Goal: Task Accomplishment & Management: Complete application form

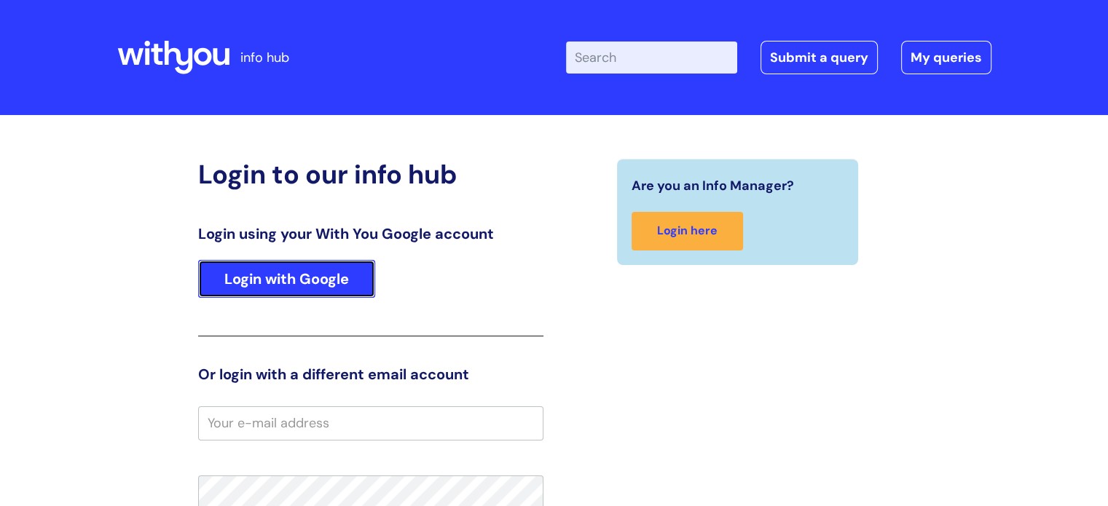
drag, startPoint x: 128, startPoint y: 2, endPoint x: 282, endPoint y: 284, distance: 321.0
click at [282, 284] on link "Login with Google" at bounding box center [286, 279] width 177 height 38
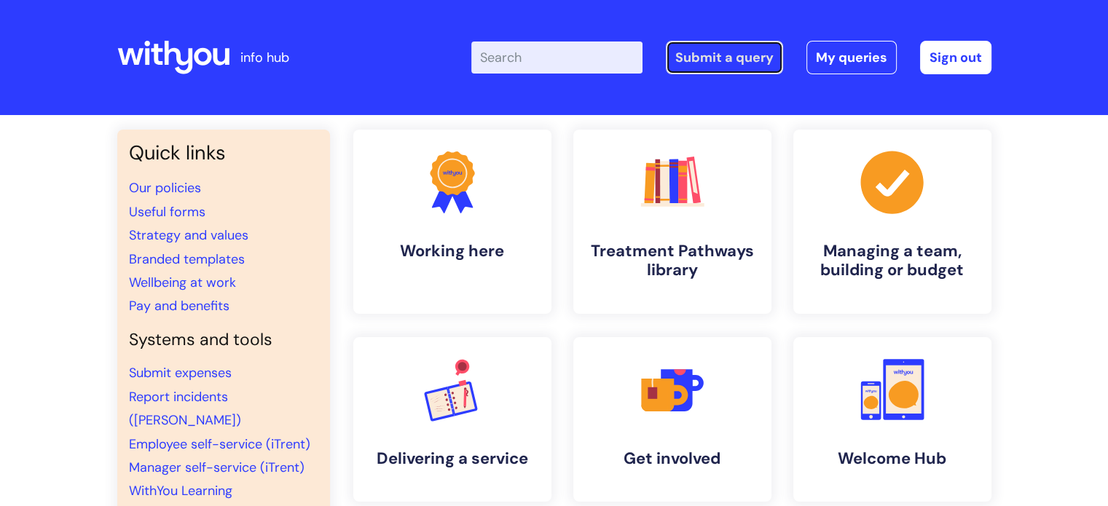
click at [760, 66] on link "Submit a query" at bounding box center [724, 57] width 117 height 33
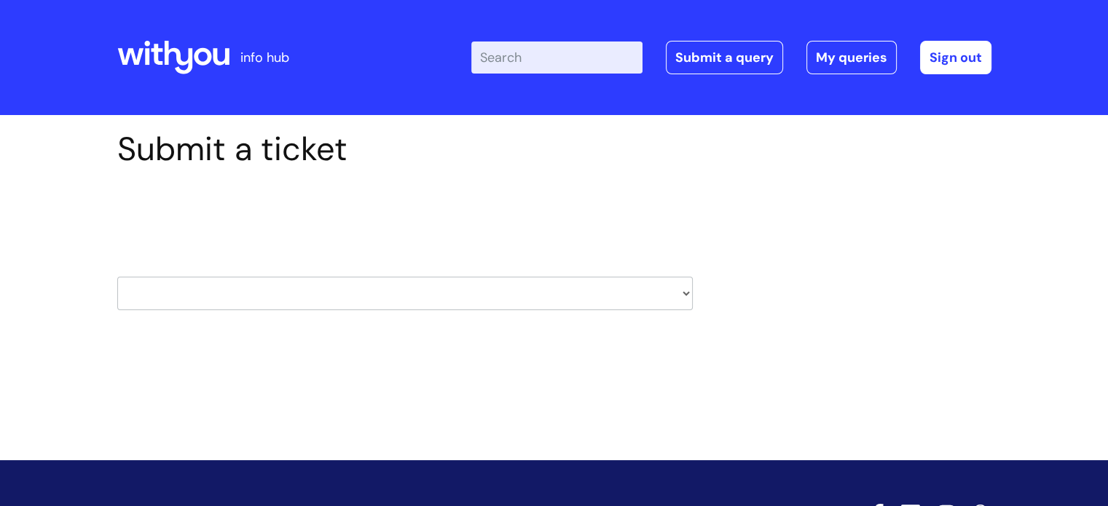
click at [677, 305] on select "HR / People IT and Support Clinical Drug Alerts Finance Accounts Data Support T…" at bounding box center [404, 293] width 575 height 33
select select "finance_accounts"
click at [117, 277] on select "HR / People IT and Support Clinical Drug Alerts Finance Accounts Data Support T…" at bounding box center [404, 293] width 575 height 33
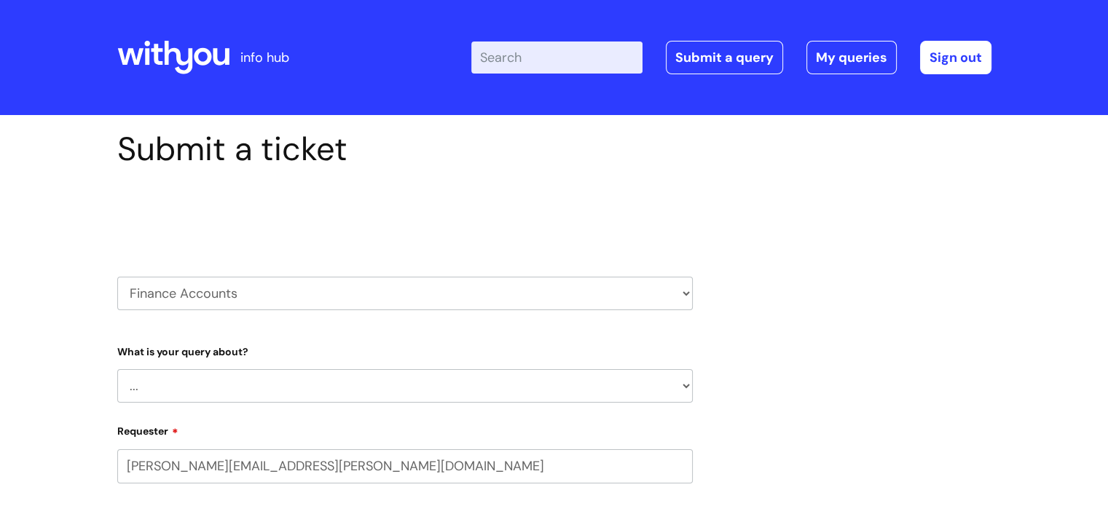
select select "80004157237"
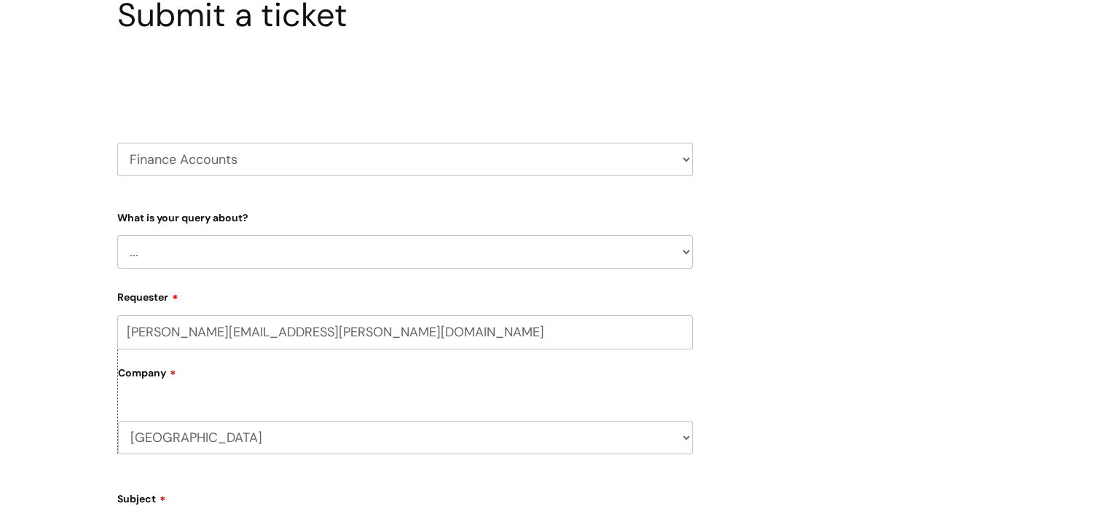
scroll to position [188, 0]
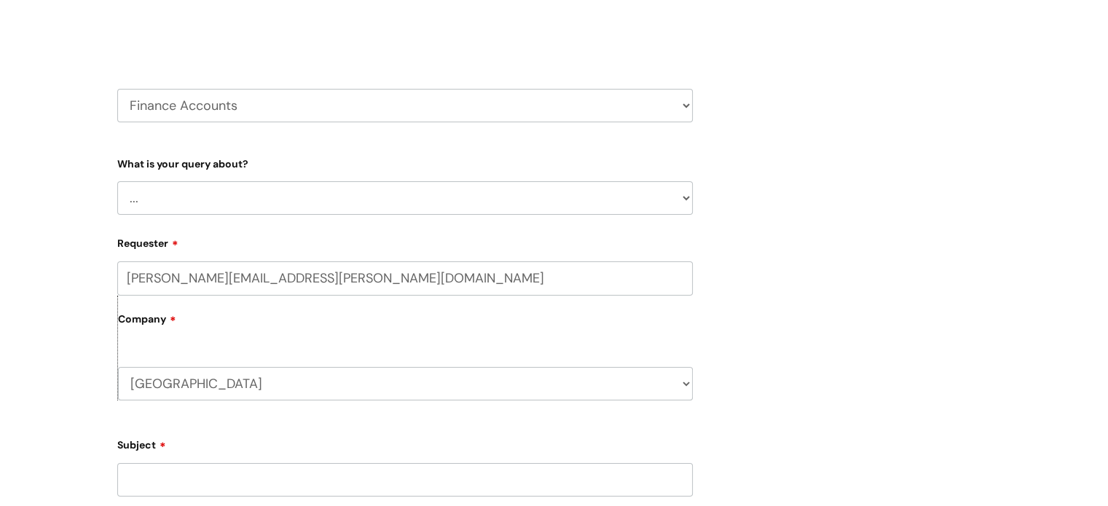
click at [686, 201] on select "... Finance Systems Finance Requests (inc. Expenses) Invoices Research" at bounding box center [404, 197] width 575 height 33
select select "Finance Systems"
click at [117, 181] on select "... Finance Systems Finance Requests (inc. Expenses) Invoices Research" at bounding box center [404, 197] width 575 height 33
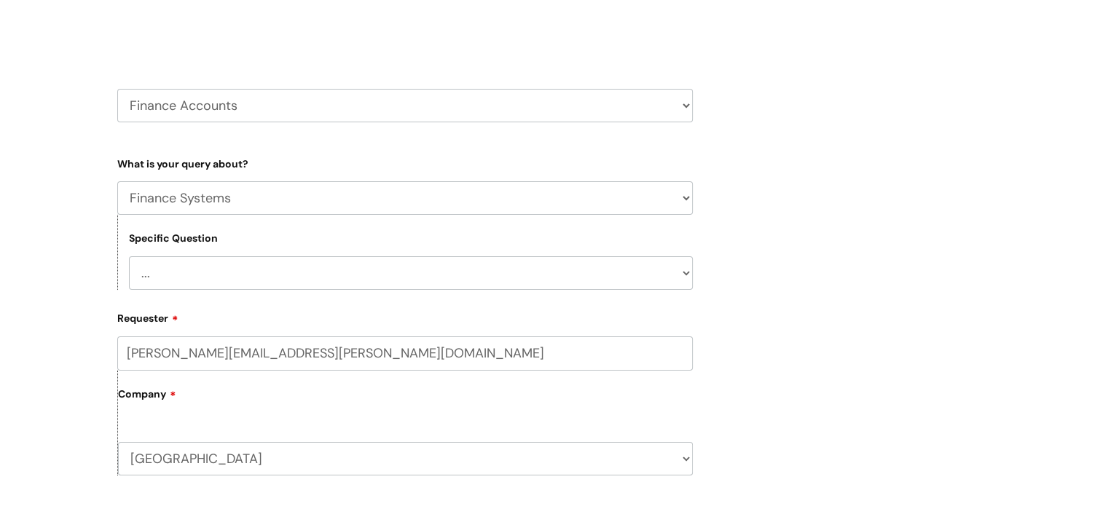
click at [674, 275] on select "... Concur + Basware Exchequer" at bounding box center [411, 272] width 564 height 33
select select "Concur + Basware"
click at [129, 256] on select "... Concur + Basware Exchequer" at bounding box center [411, 272] width 564 height 33
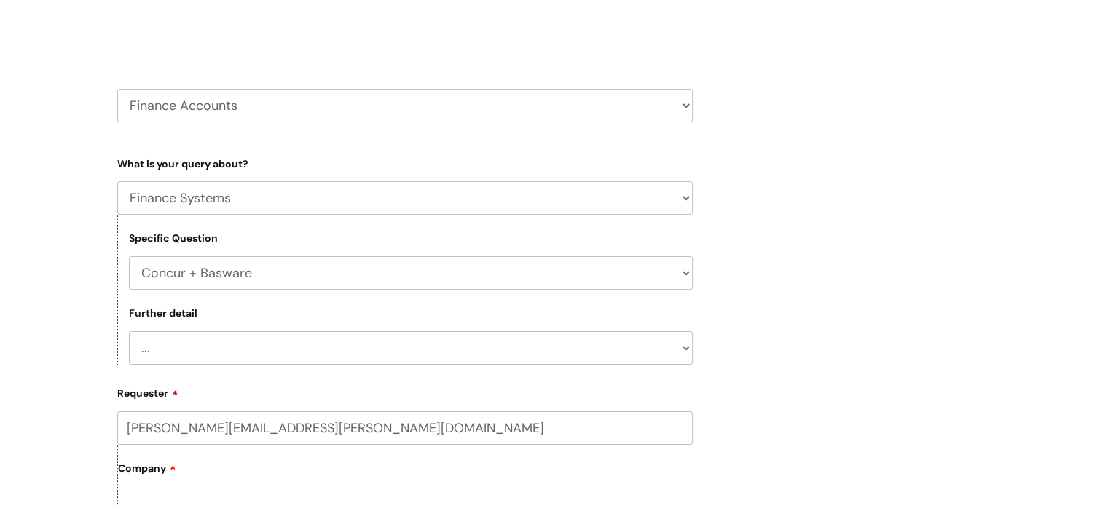
click at [664, 351] on select "... Access/Login issues Approval flow updates/issues New Suppliers + Job Codes …" at bounding box center [411, 347] width 564 height 33
select select "Approval flow updates/issues"
click at [129, 331] on select "... Access/Login issues Approval flow updates/issues New Suppliers + Job Codes …" at bounding box center [411, 347] width 564 height 33
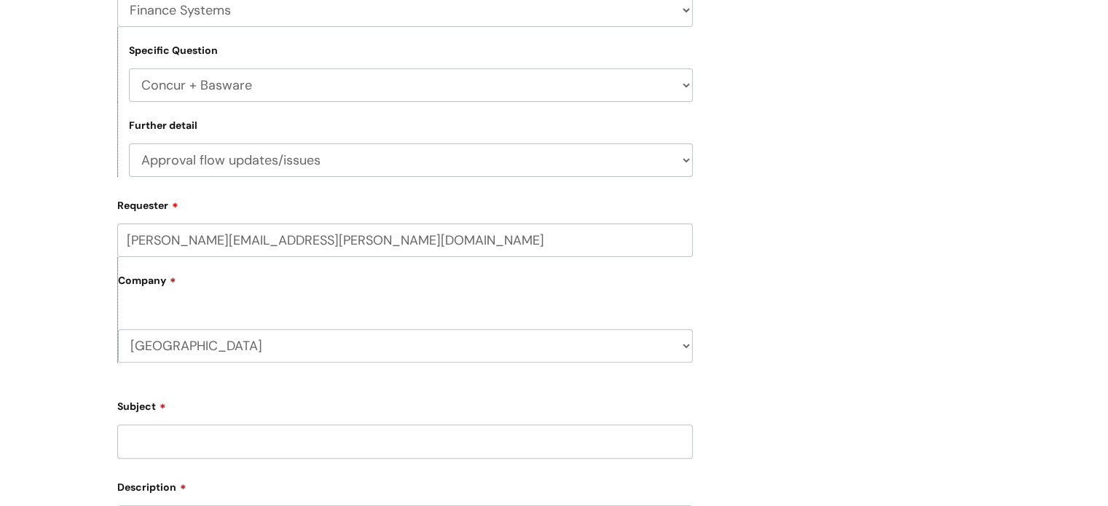
scroll to position [446, 0]
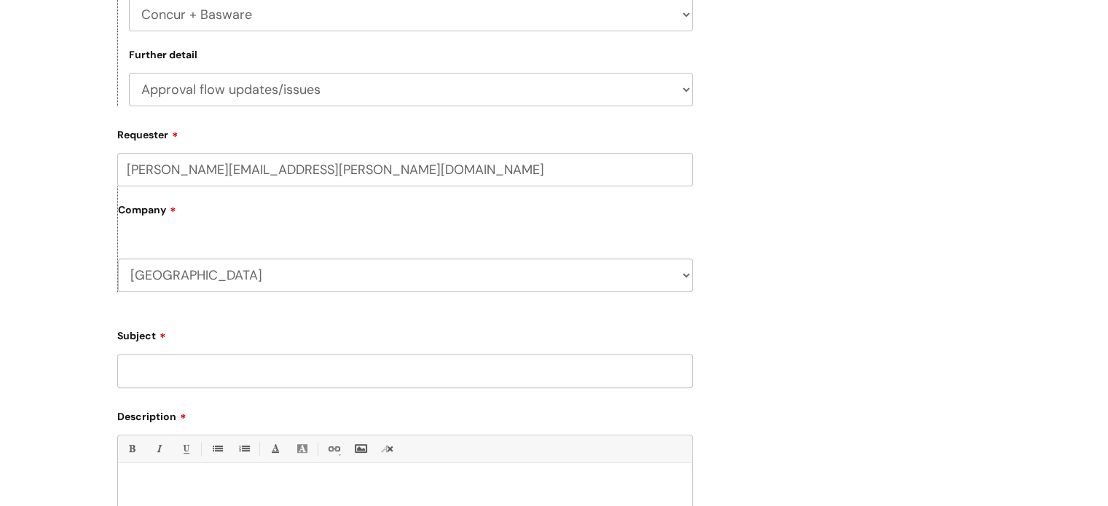
click at [224, 363] on input "Subject" at bounding box center [404, 370] width 575 height 33
click at [210, 371] on input "Previous consur claims" at bounding box center [404, 370] width 575 height 33
type input "Previous concur claims"
click at [197, 484] on p at bounding box center [405, 487] width 552 height 13
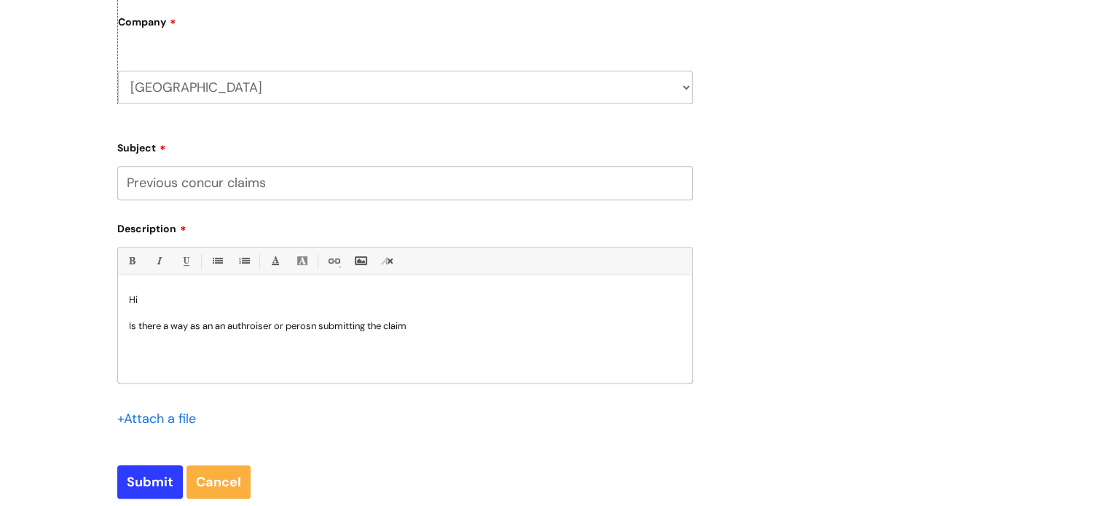
scroll to position [636, 0]
click at [245, 322] on p "Is there a way as an an authroiser or perosn submitting the claim" at bounding box center [405, 324] width 552 height 13
click at [303, 328] on p "Is there a way as an an authoriser or perosn submitting the claim" at bounding box center [405, 324] width 552 height 13
click at [216, 327] on p "Is there a way as an an authoriser or person submitting the claim" at bounding box center [405, 324] width 552 height 13
click at [308, 323] on p "Is there a way as an authoriser or person submitting the claim" at bounding box center [405, 324] width 552 height 13
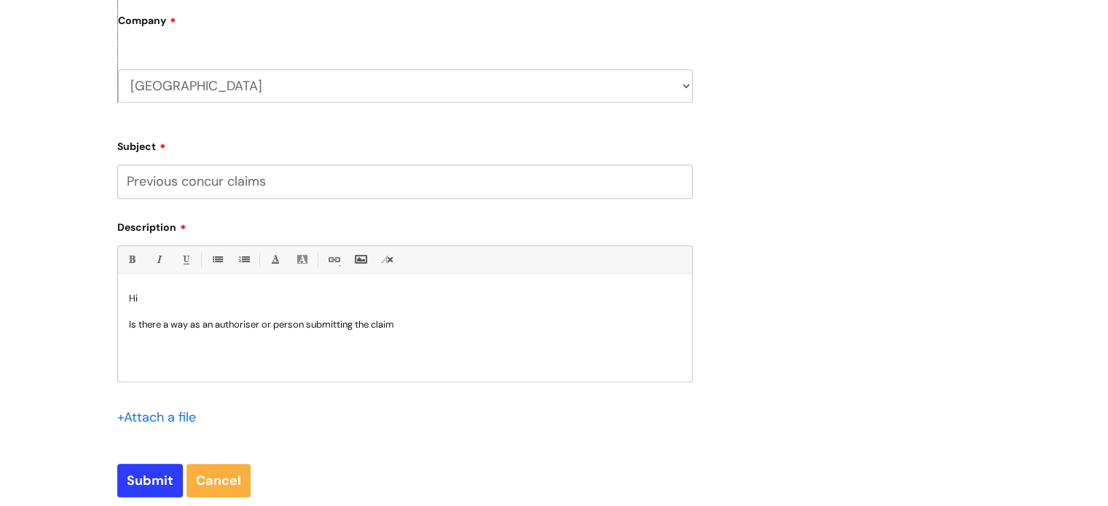
click at [410, 327] on p "Is there a way as an authoriser or person submitting the claim" at bounding box center [405, 324] width 552 height 13
click at [358, 329] on p "Is there a way as an authoriser or person submitting the claim" at bounding box center [405, 324] width 552 height 13
click at [464, 326] on p "Is there a way as an authoriser or person submitting who has submitted athe cla…" at bounding box center [405, 324] width 552 height 13
click at [489, 324] on p "Is there a way as an authoriser or person submitting who has submitted a claim" at bounding box center [405, 324] width 552 height 13
click at [551, 323] on p "Is there a way as an authoriser or person submitting who has submitted a claim …" at bounding box center [405, 331] width 552 height 26
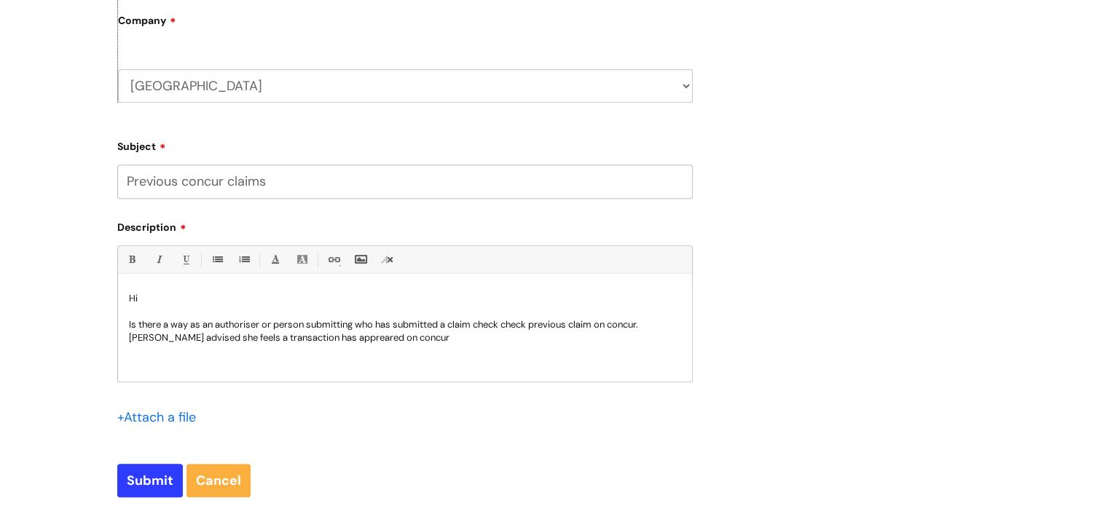
click at [189, 339] on p "Is there a way as an authoriser or person submitting who has submitted a claim …" at bounding box center [405, 331] width 552 height 26
drag, startPoint x: 189, startPoint y: 339, endPoint x: 197, endPoint y: 355, distance: 17.6
click at [197, 355] on div "Hi Is there a way as an authoriser or person submitting who has submitted a cla…" at bounding box center [405, 331] width 574 height 100
click at [189, 334] on p "Is there a way as an authoriser or person submitting who has submitted a claim …" at bounding box center [405, 331] width 552 height 26
click at [379, 338] on p "Is there a way as an authoriser or person submitting who has submitted a claim …" at bounding box center [405, 331] width 552 height 26
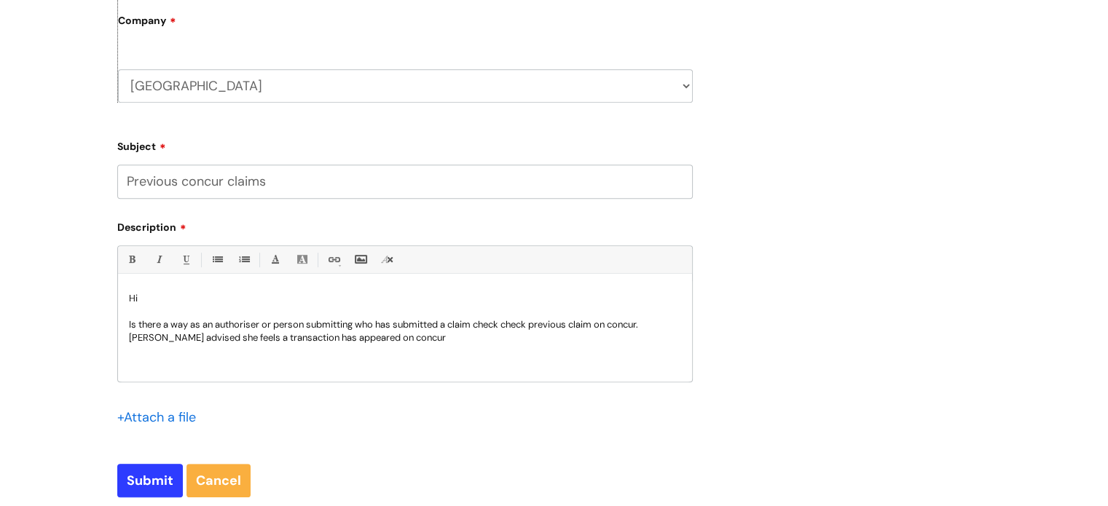
click at [492, 342] on p "Is there a way as an authoriser or person submitting who has submitted a claim …" at bounding box center [405, 331] width 552 height 26
click at [469, 339] on p "Is there a way as an authoriser or person submitting who has submitted a claim …" at bounding box center [405, 331] width 552 height 26
click at [606, 336] on p "Is there a way as an authoriser or person submitting who has submitted a claim …" at bounding box center [405, 331] width 552 height 26
click at [141, 471] on input "Submit" at bounding box center [150, 480] width 66 height 33
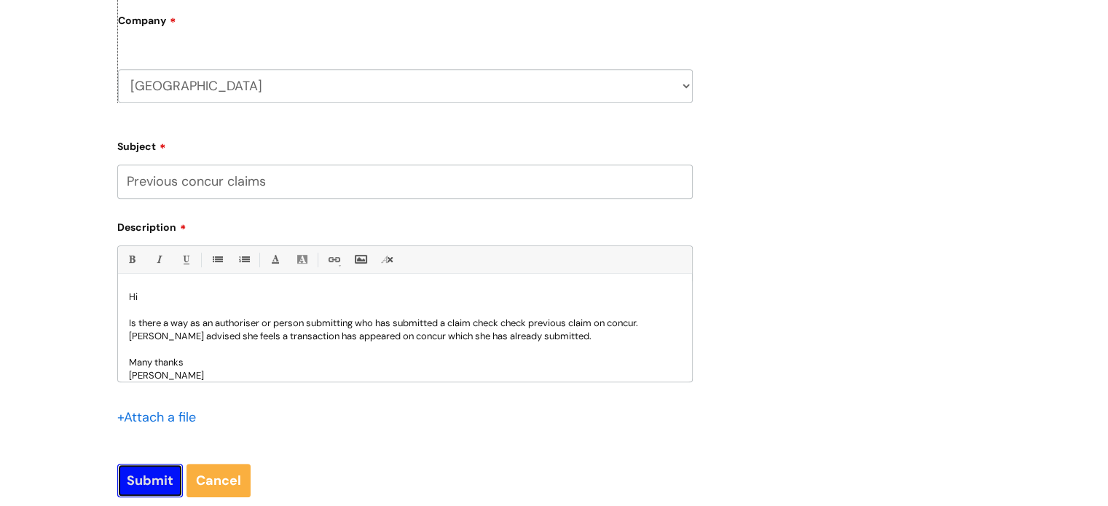
type input "Please Wait..."
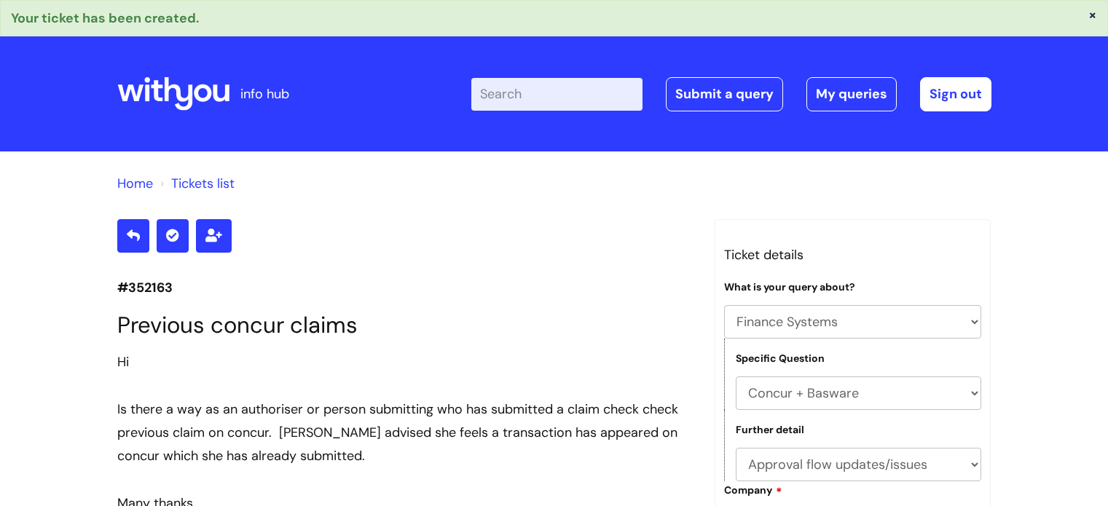
select select "Finance Systems"
select select "Concur + Basware"
select select "Approval flow updates/issues"
